Goal: Task Accomplishment & Management: Use online tool/utility

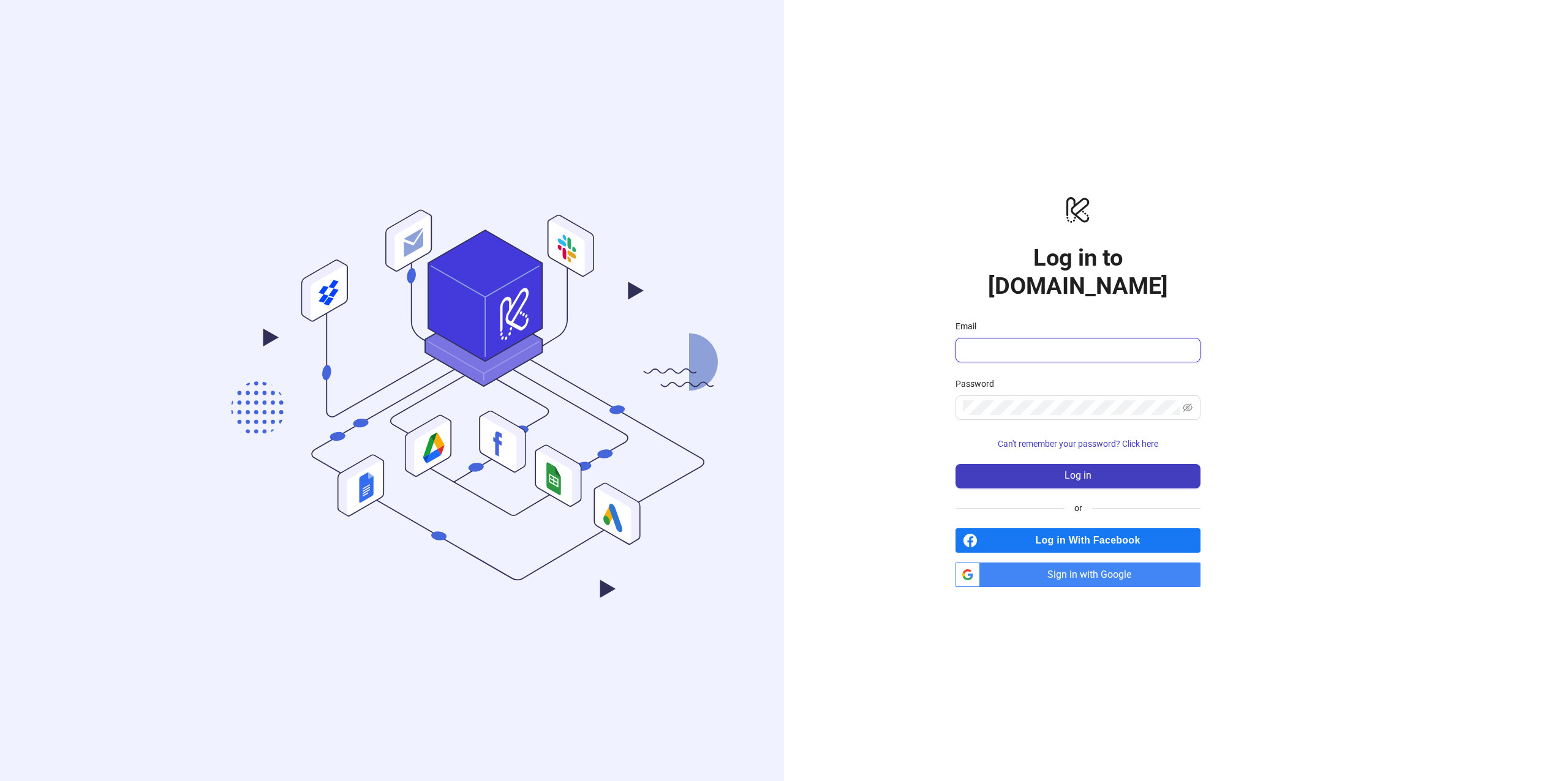
type input "**********"
drag, startPoint x: 1451, startPoint y: 81, endPoint x: 1434, endPoint y: 37, distance: 47.2
click at [1451, 81] on div "**********" at bounding box center [784, 390] width 1568 height 781
